Goal: Transaction & Acquisition: Purchase product/service

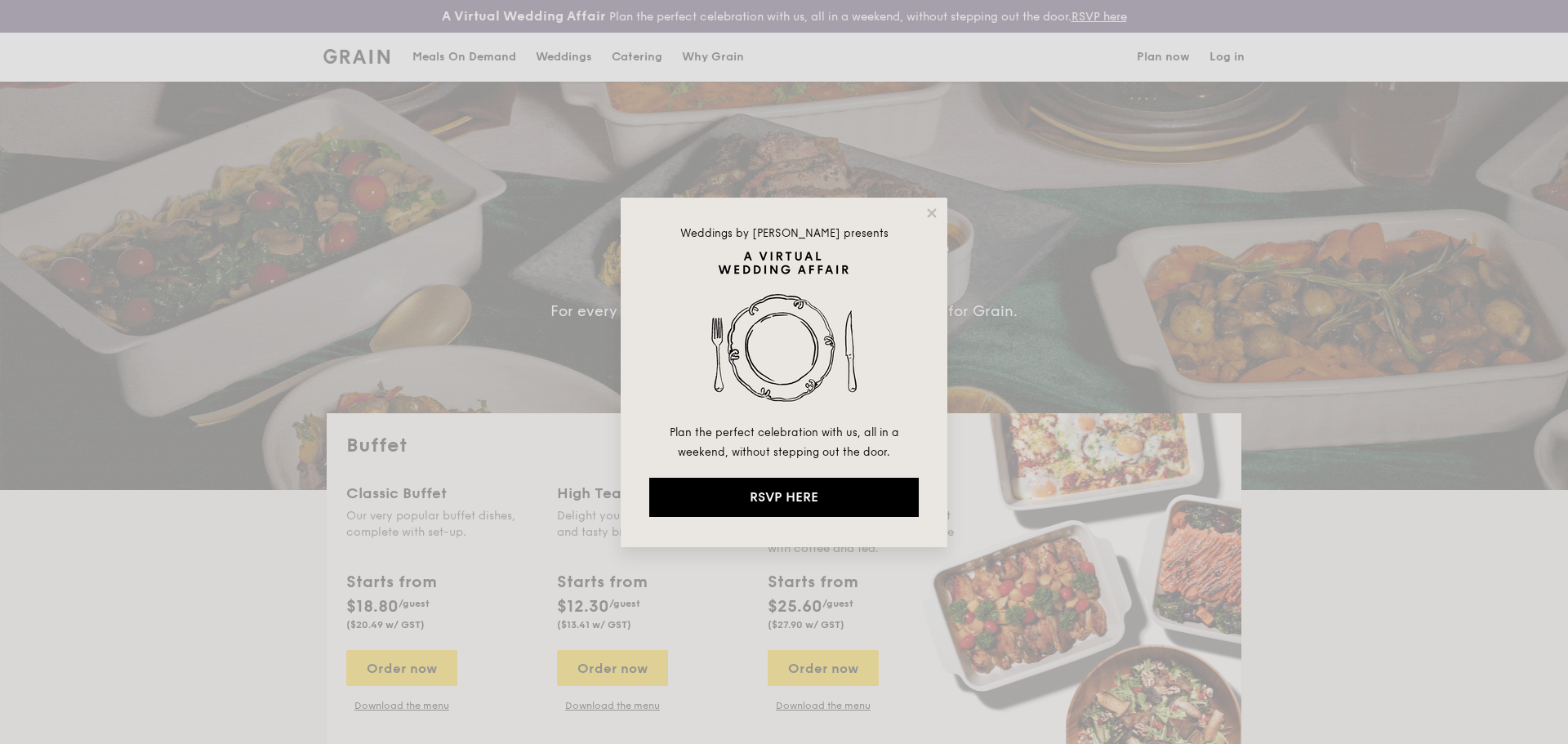
select select
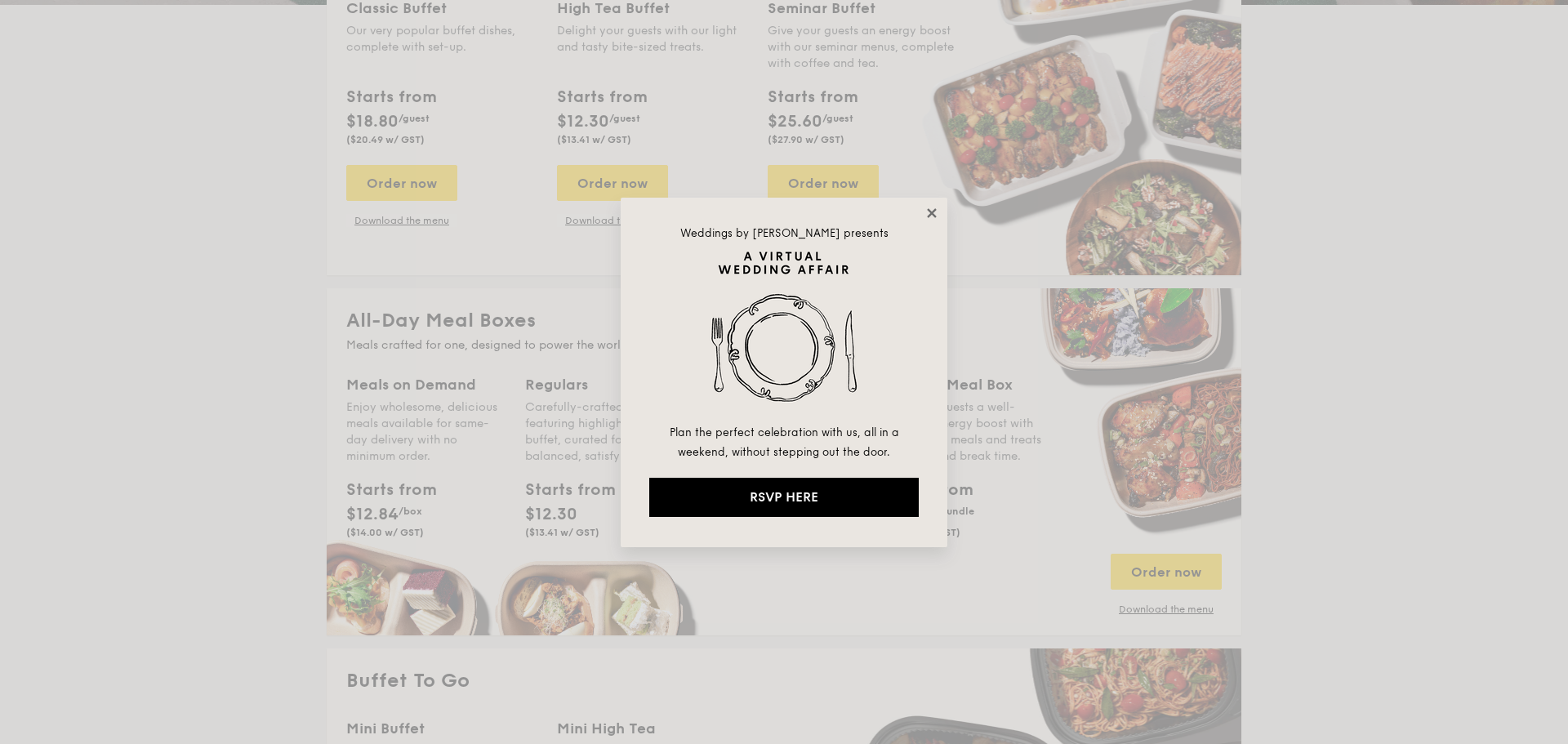
click at [926, 210] on icon at bounding box center [931, 213] width 15 height 15
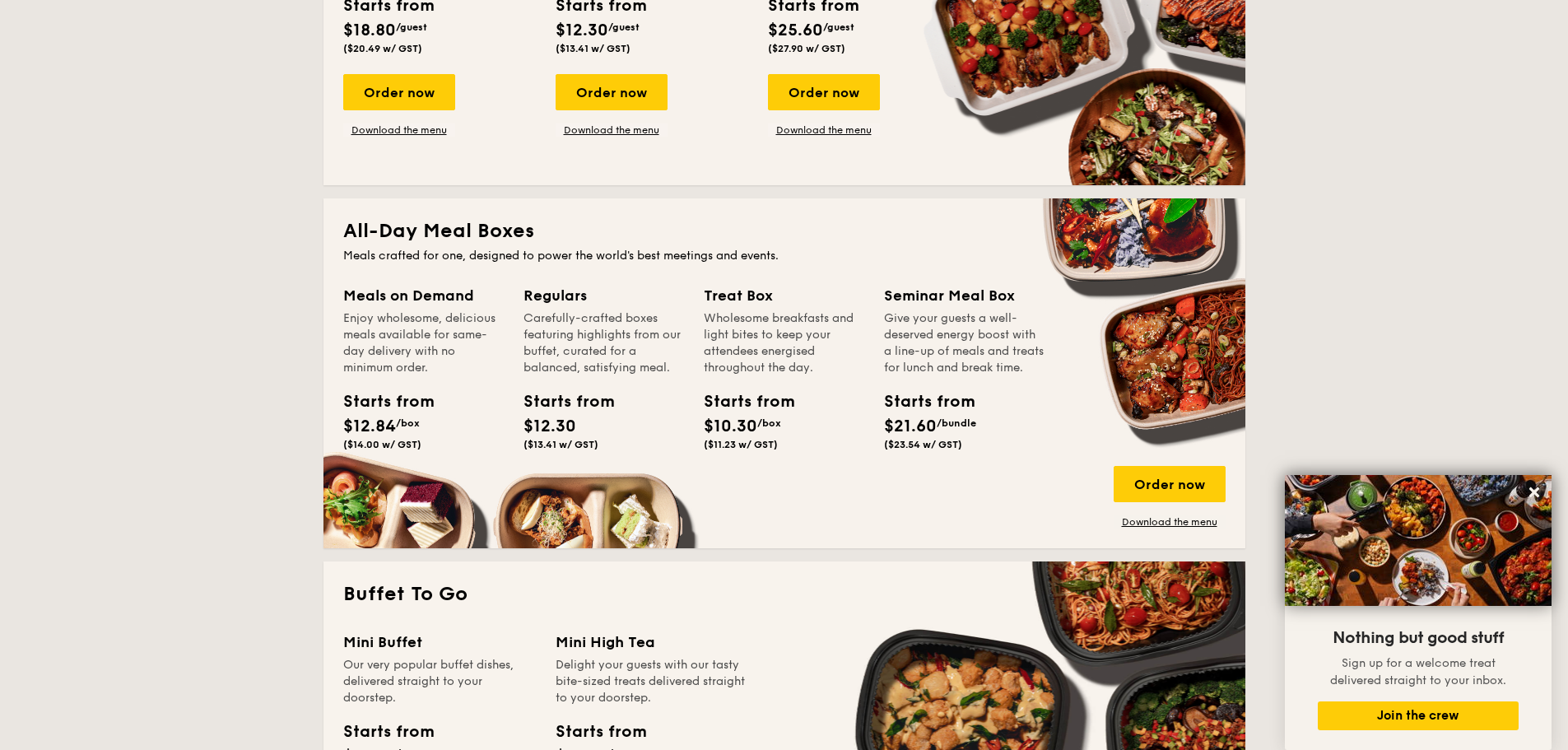
scroll to position [574, 0]
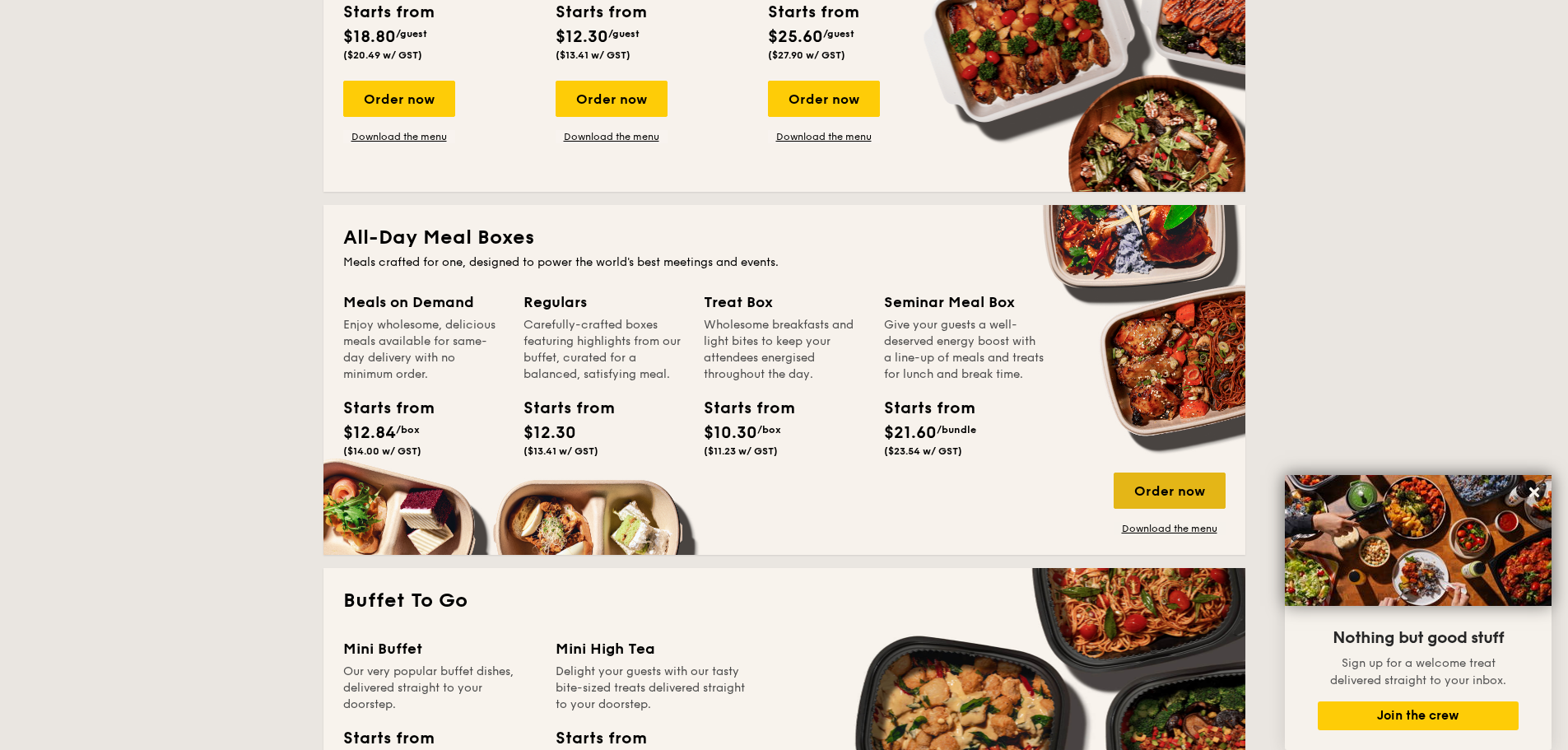
click at [1168, 503] on div "Order now" at bounding box center [1170, 490] width 112 height 36
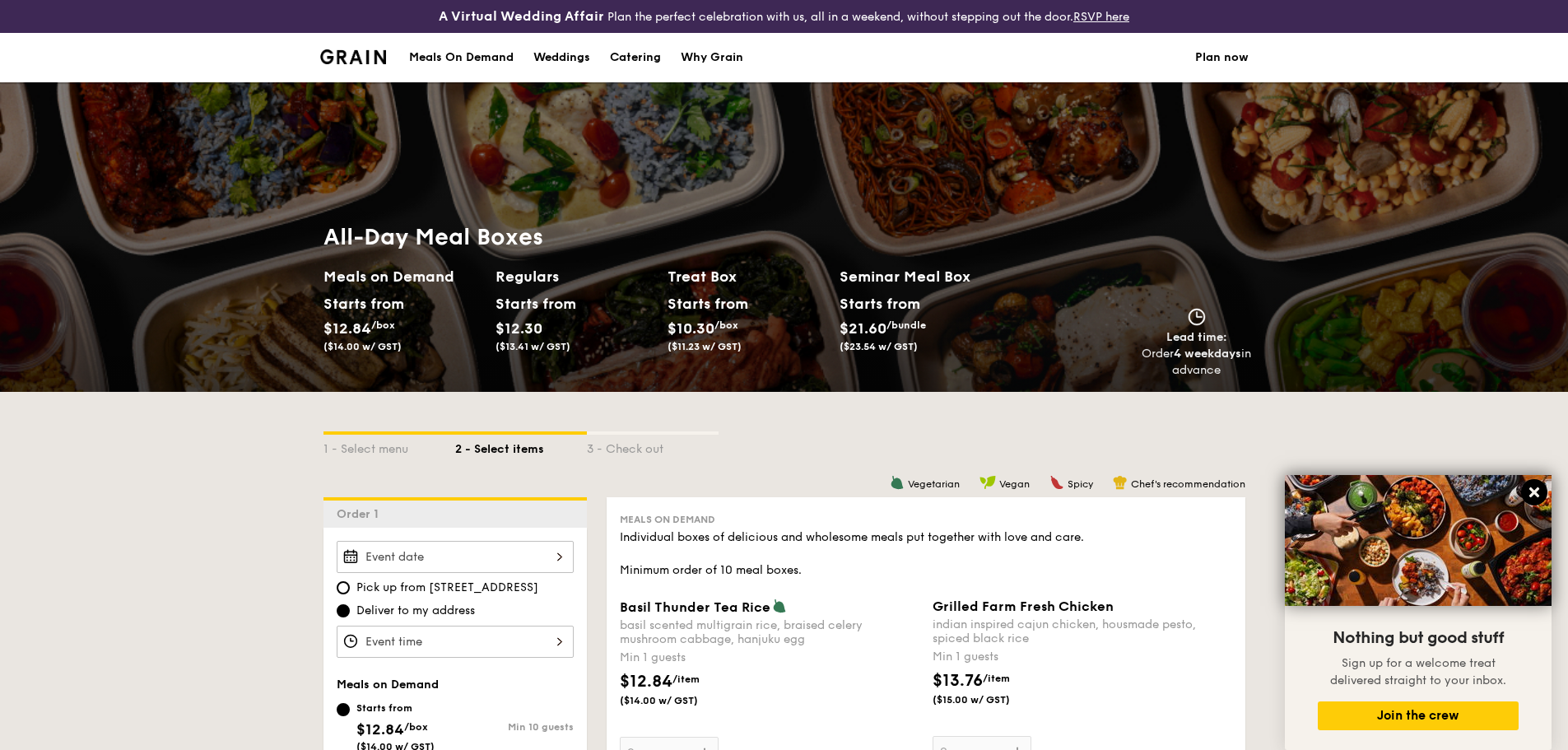
click at [1528, 492] on icon at bounding box center [1534, 491] width 15 height 15
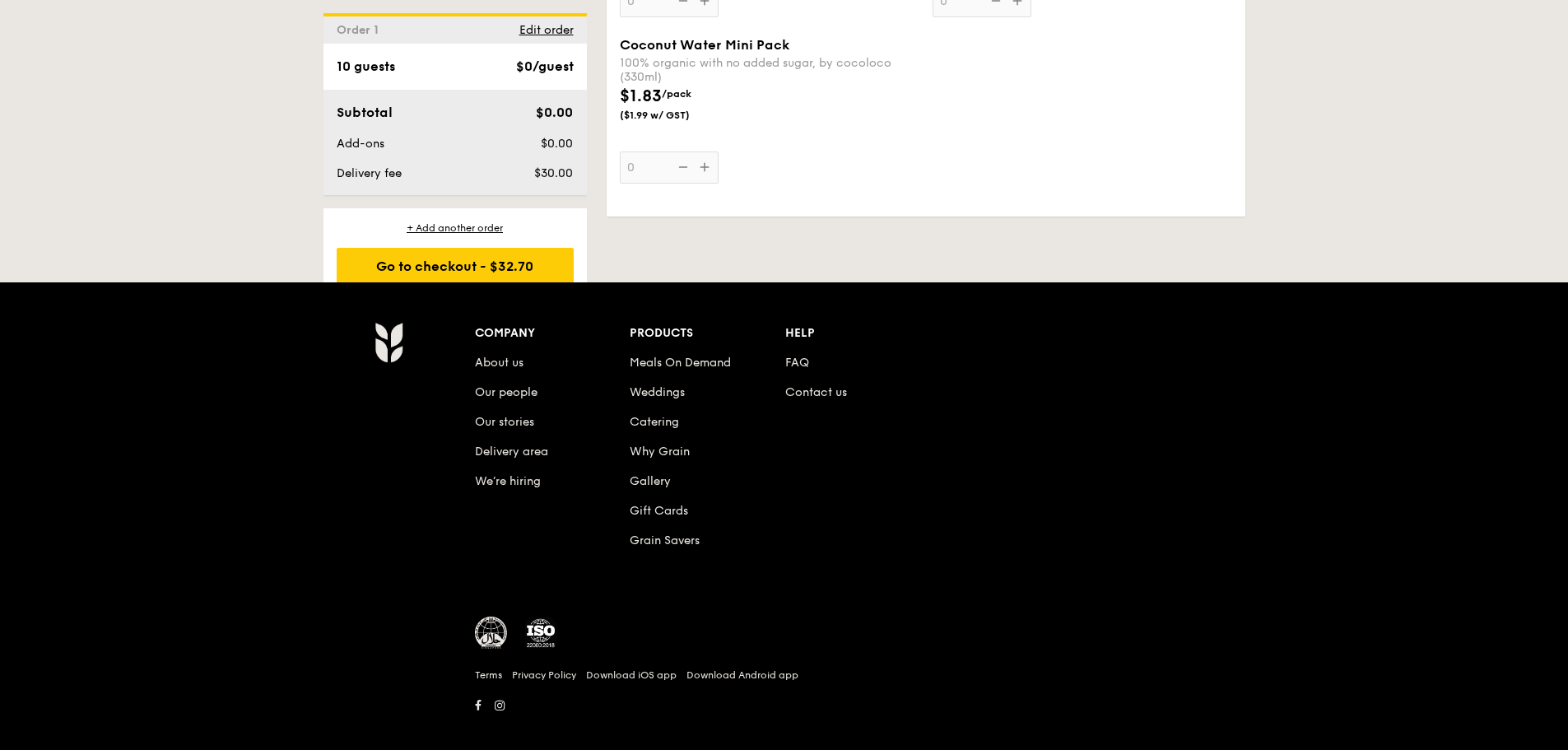
scroll to position [3449, 0]
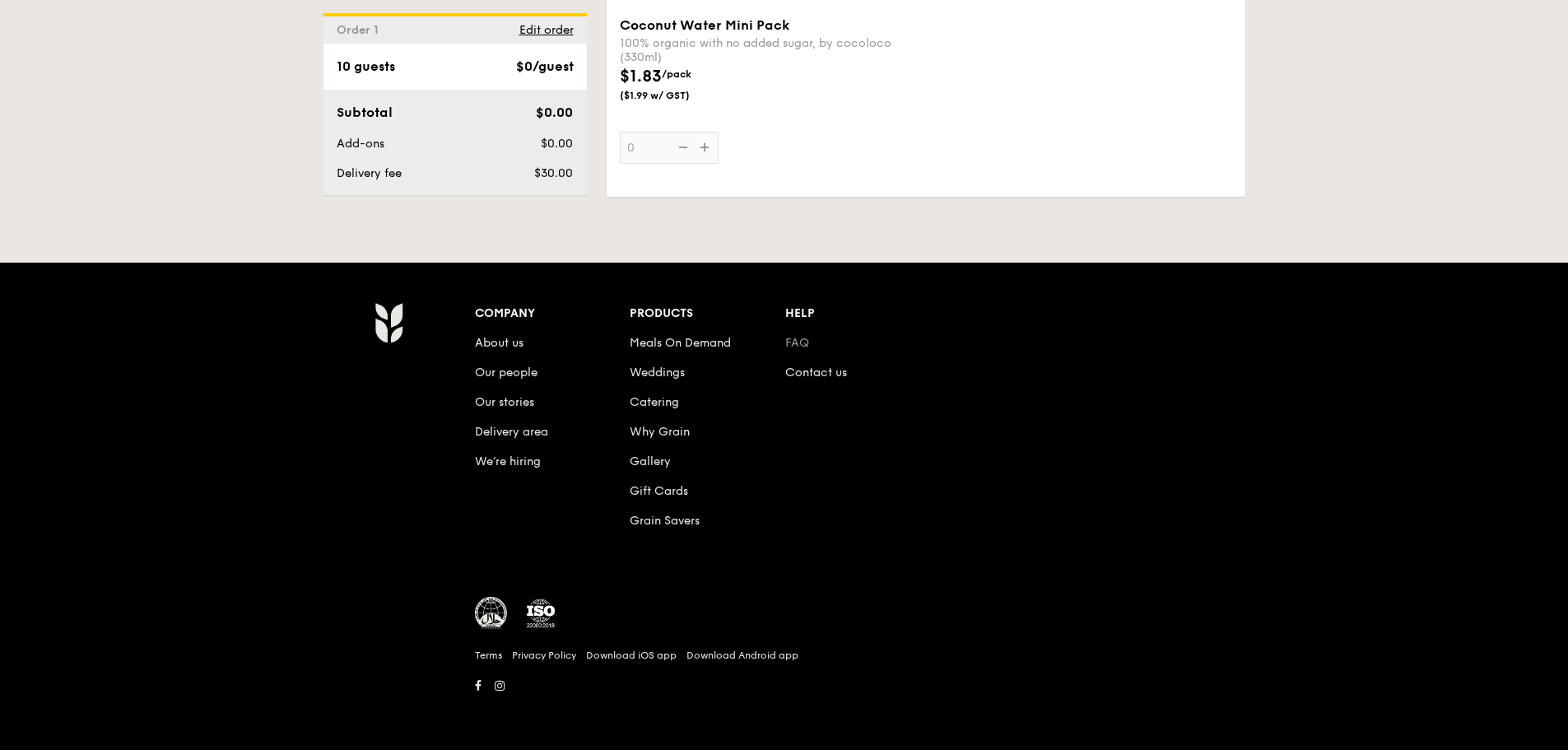
click at [800, 346] on link "FAQ" at bounding box center [797, 343] width 24 height 14
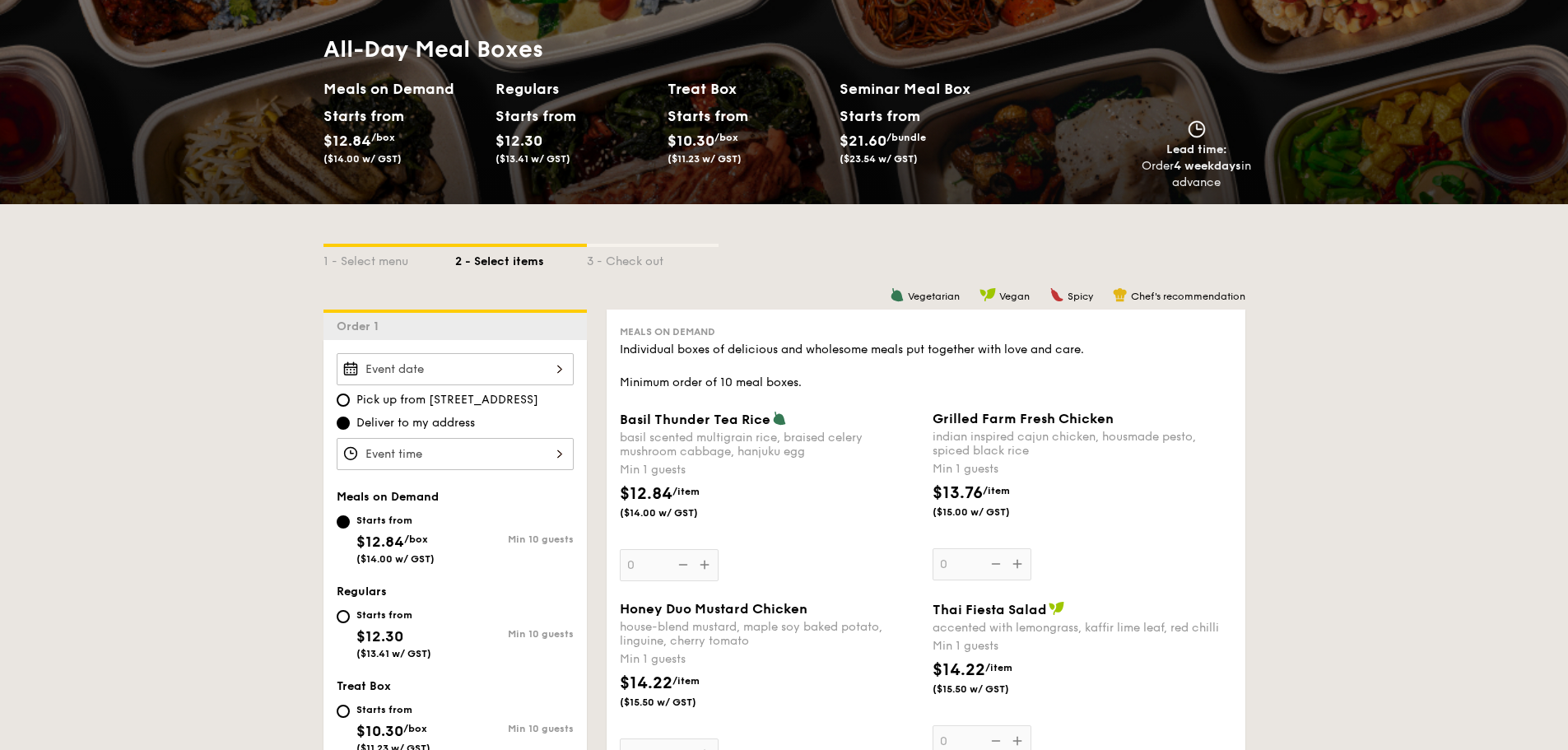
scroll to position [170, 0]
